Goal: Browse casually: Explore the website without a specific task or goal

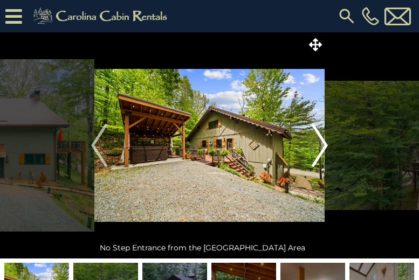
click at [322, 145] on img "Next" at bounding box center [320, 145] width 16 height 43
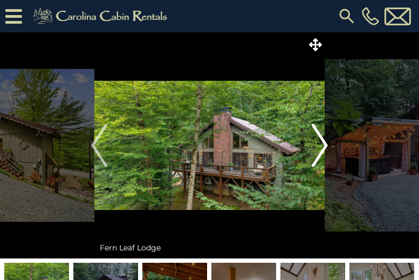
click at [322, 145] on img "Next" at bounding box center [320, 145] width 16 height 43
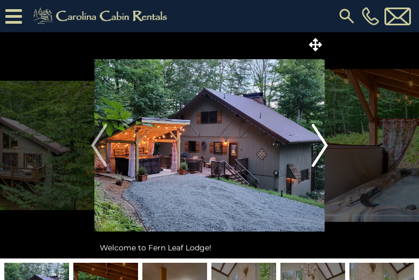
click at [322, 145] on img "Next" at bounding box center [320, 145] width 16 height 43
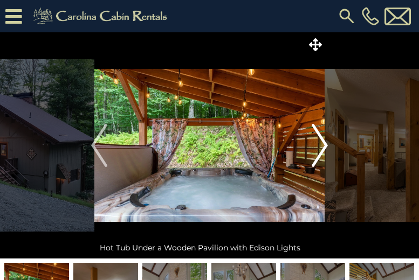
click at [322, 145] on img "Next" at bounding box center [320, 145] width 16 height 43
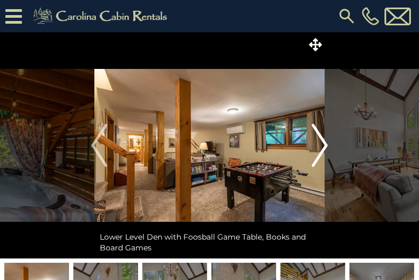
click at [323, 145] on img "Next" at bounding box center [320, 145] width 16 height 43
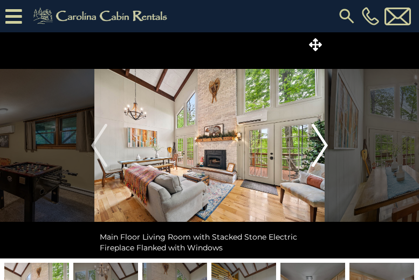
click at [323, 145] on img "Next" at bounding box center [320, 145] width 16 height 43
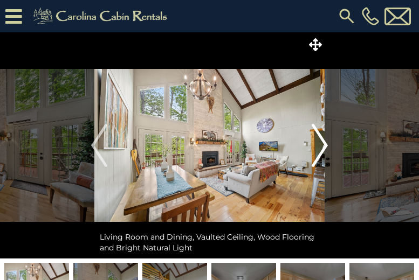
click at [323, 145] on img "Next" at bounding box center [320, 145] width 16 height 43
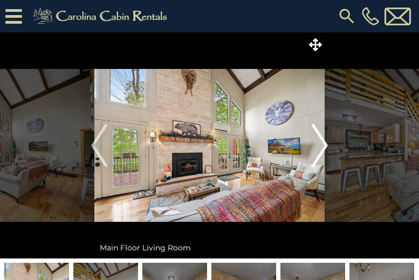
click at [323, 145] on img "Next" at bounding box center [320, 145] width 16 height 43
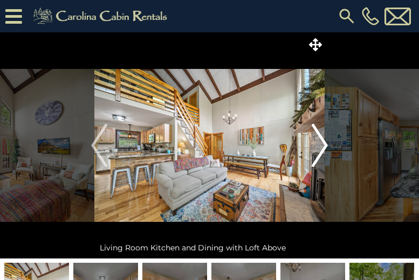
click at [323, 145] on img "Next" at bounding box center [320, 145] width 16 height 43
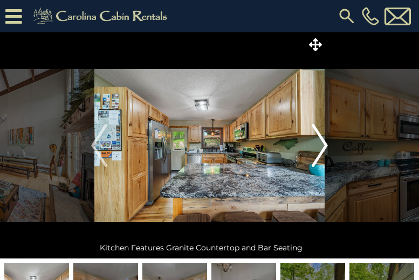
click at [323, 145] on img "Next" at bounding box center [320, 145] width 16 height 43
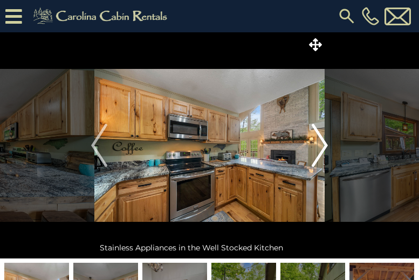
click at [323, 145] on img "Next" at bounding box center [320, 145] width 16 height 43
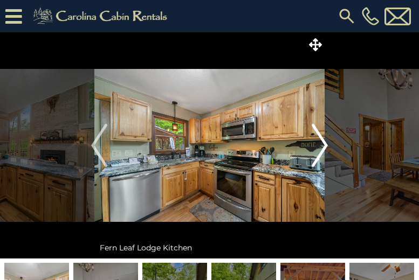
click at [323, 145] on img "Next" at bounding box center [320, 145] width 16 height 43
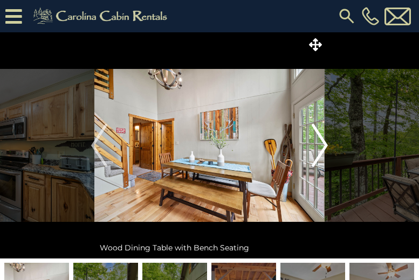
click at [324, 145] on img "Next" at bounding box center [320, 145] width 16 height 43
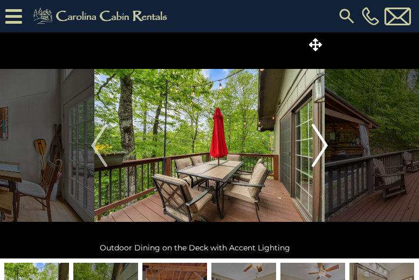
click at [324, 145] on img "Next" at bounding box center [320, 145] width 16 height 43
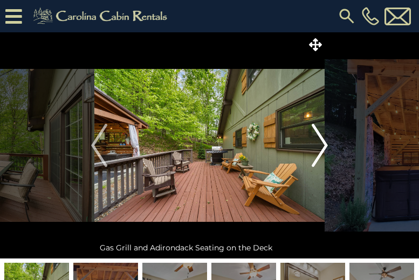
click at [324, 138] on img "Next" at bounding box center [320, 145] width 16 height 43
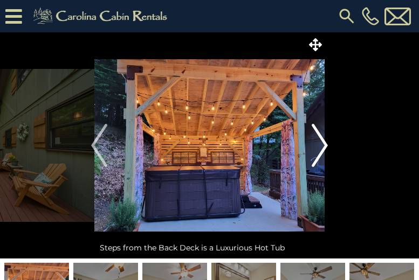
click at [324, 138] on img "Next" at bounding box center [320, 145] width 16 height 43
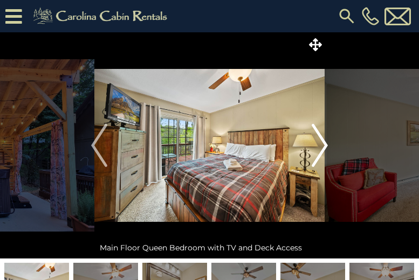
click at [324, 138] on img "Next" at bounding box center [320, 145] width 16 height 43
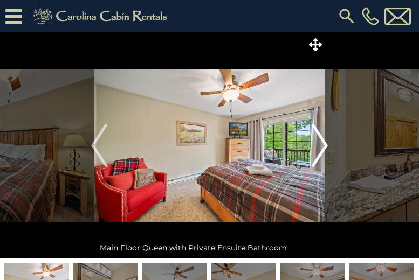
click at [324, 138] on img "Next" at bounding box center [320, 145] width 16 height 43
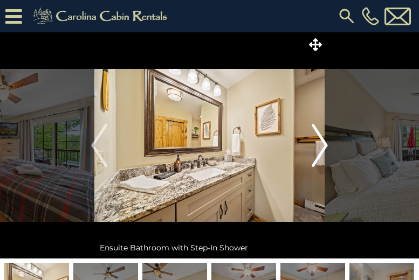
click at [324, 138] on img "Next" at bounding box center [320, 145] width 16 height 43
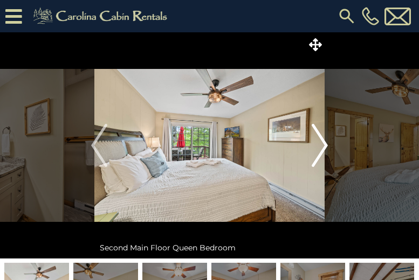
click at [324, 138] on img "Next" at bounding box center [320, 145] width 16 height 43
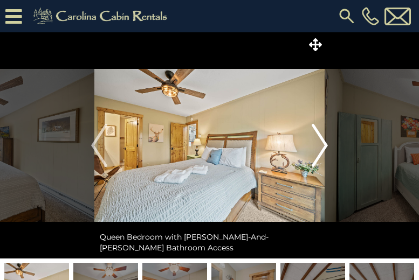
click at [324, 138] on img "Next" at bounding box center [320, 145] width 16 height 43
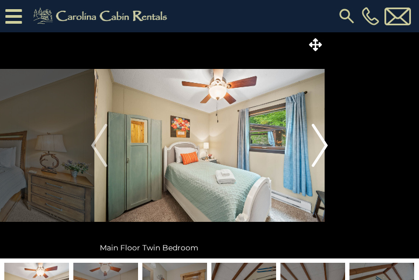
click at [324, 138] on img "Next" at bounding box center [320, 145] width 16 height 43
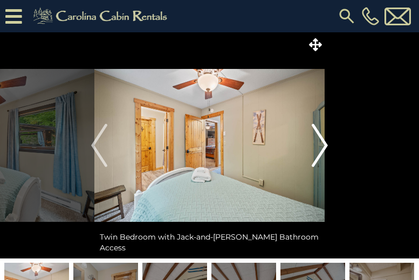
click at [324, 138] on img "Next" at bounding box center [320, 145] width 16 height 43
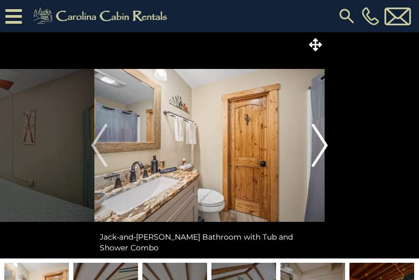
click at [324, 138] on img "Next" at bounding box center [320, 145] width 16 height 43
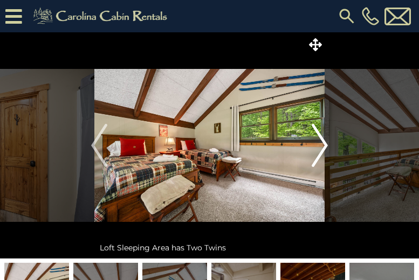
click at [325, 146] on img "Next" at bounding box center [320, 145] width 16 height 43
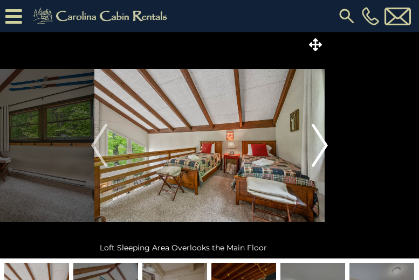
click at [325, 146] on img "Next" at bounding box center [320, 145] width 16 height 43
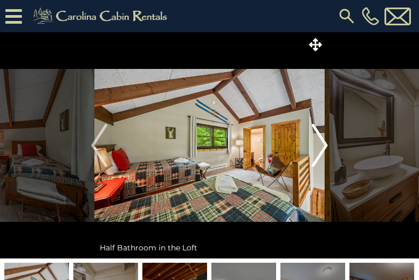
click at [325, 146] on img "Next" at bounding box center [320, 145] width 16 height 43
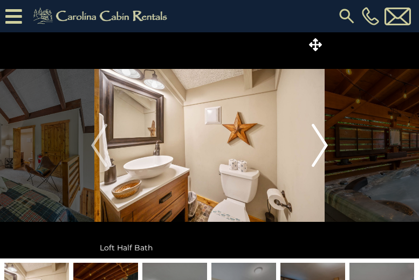
click at [325, 146] on img "Next" at bounding box center [320, 145] width 16 height 43
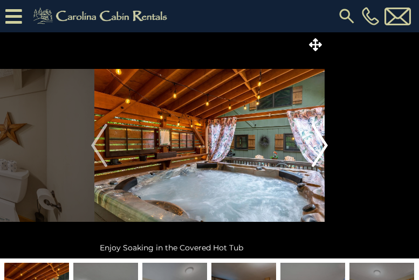
click at [325, 146] on img "Next" at bounding box center [320, 145] width 16 height 43
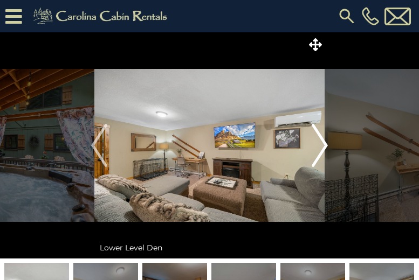
click at [323, 146] on img "Next" at bounding box center [320, 145] width 16 height 43
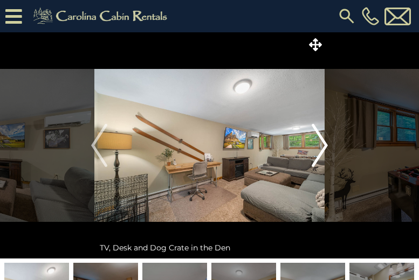
click at [323, 146] on img "Next" at bounding box center [320, 145] width 16 height 43
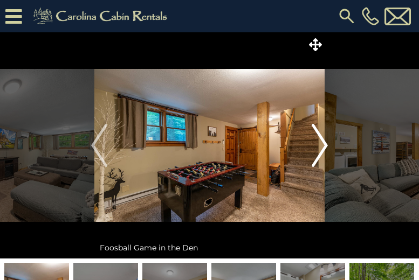
click at [323, 146] on img "Next" at bounding box center [320, 145] width 16 height 43
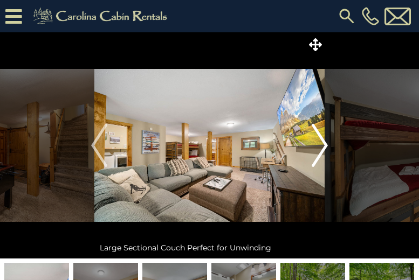
click at [323, 146] on img "Next" at bounding box center [320, 145] width 16 height 43
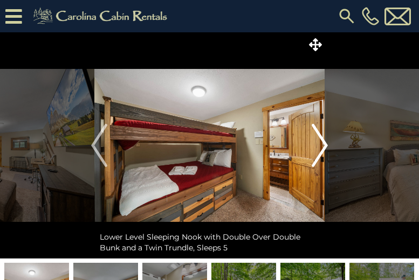
click at [323, 146] on img "Next" at bounding box center [320, 145] width 16 height 43
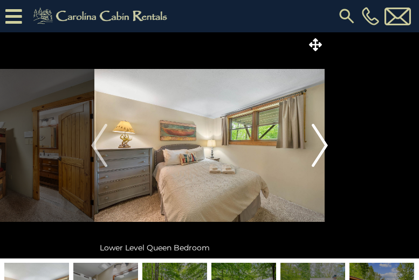
click at [323, 146] on img "Next" at bounding box center [320, 145] width 16 height 43
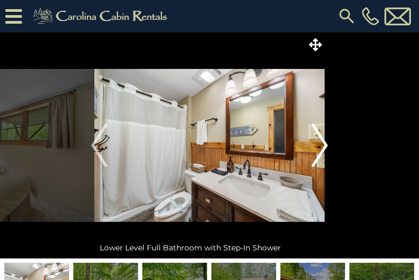
click at [323, 146] on img "Next" at bounding box center [320, 145] width 16 height 43
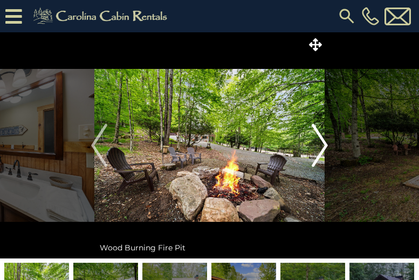
click at [323, 146] on img "Next" at bounding box center [320, 145] width 16 height 43
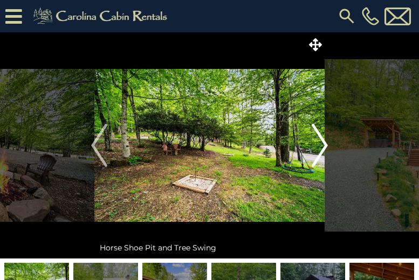
click at [325, 143] on img "Next" at bounding box center [320, 145] width 16 height 43
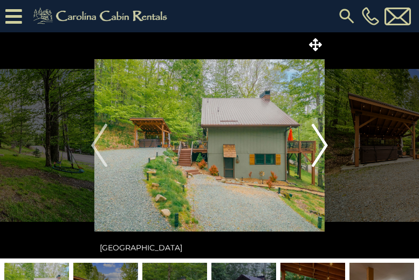
click at [322, 143] on img "Next" at bounding box center [320, 145] width 16 height 43
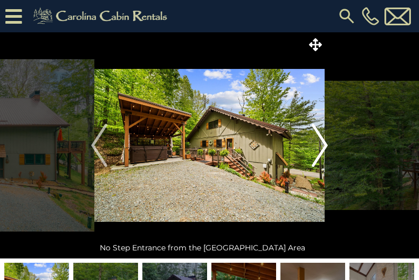
click at [322, 143] on img "Next" at bounding box center [320, 145] width 16 height 43
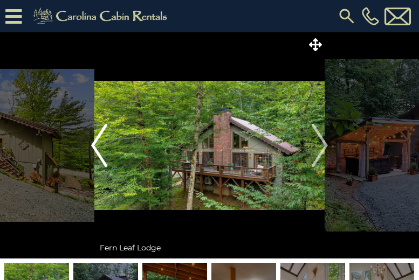
click at [98, 150] on img "Previous" at bounding box center [99, 145] width 16 height 43
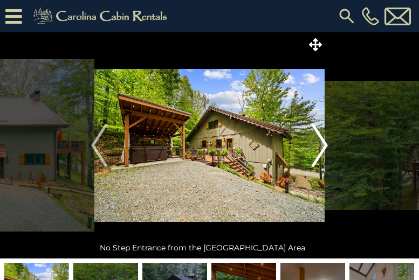
click at [325, 143] on img "Next" at bounding box center [320, 145] width 16 height 43
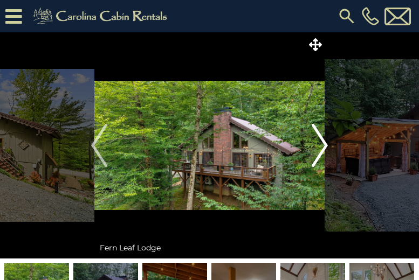
click at [325, 143] on img "Next" at bounding box center [320, 145] width 16 height 43
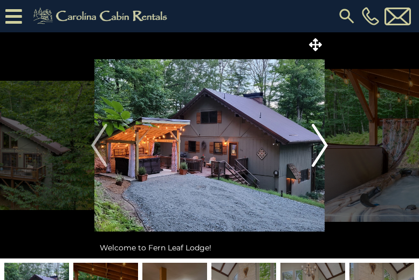
click at [325, 143] on img "Next" at bounding box center [320, 145] width 16 height 43
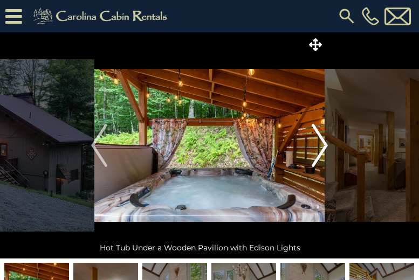
click at [325, 143] on img "Next" at bounding box center [320, 145] width 16 height 43
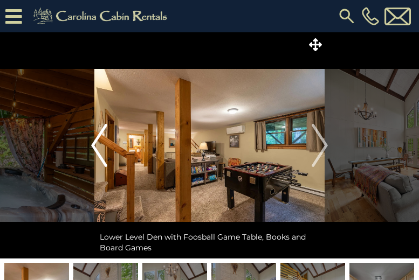
click at [93, 142] on img "Previous" at bounding box center [99, 145] width 16 height 43
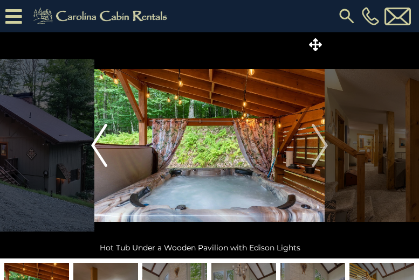
click at [93, 142] on img "Previous" at bounding box center [99, 145] width 16 height 43
